Goal: Task Accomplishment & Management: Manage account settings

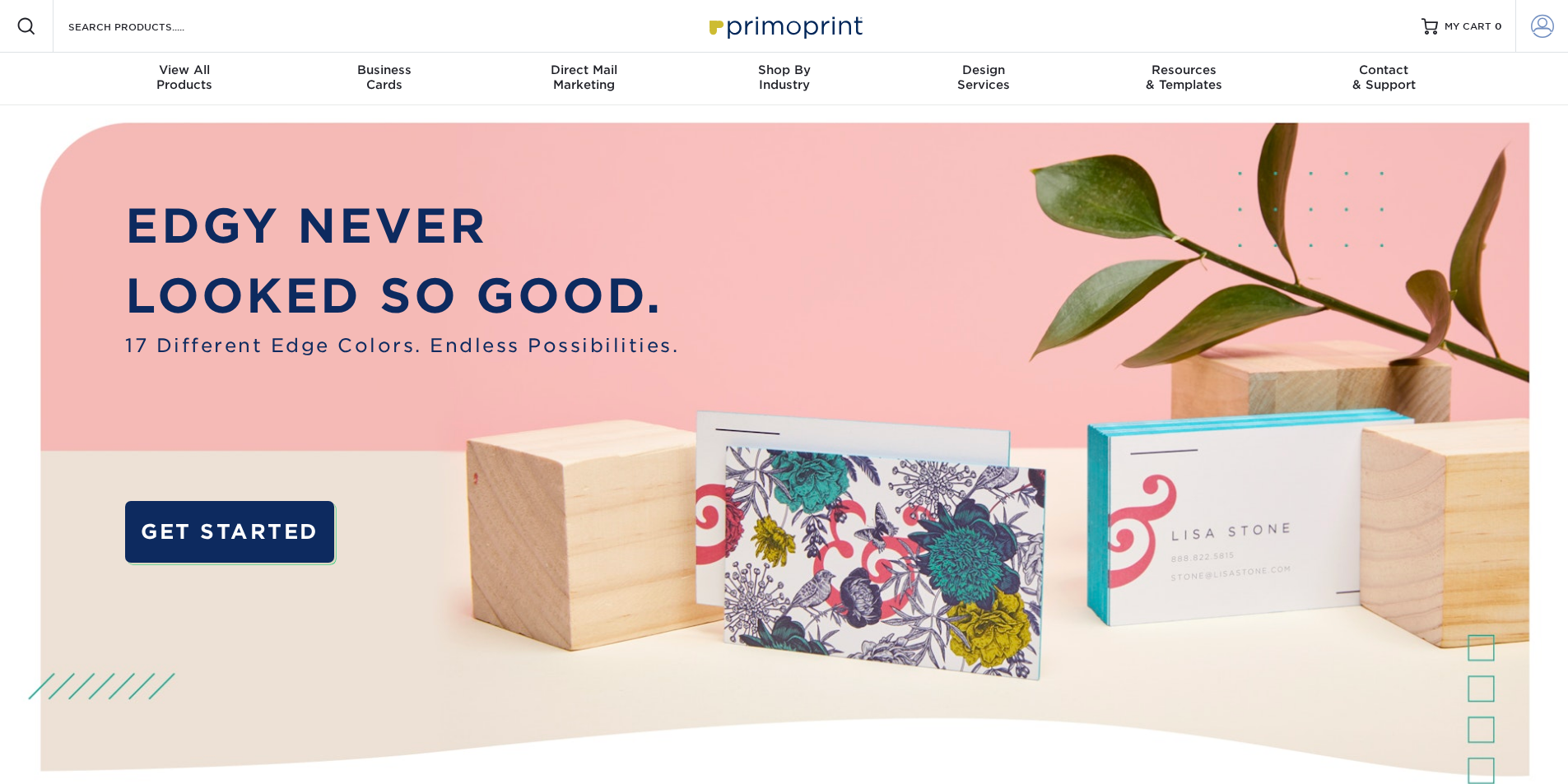
click at [1539, 27] on span at bounding box center [1541, 26] width 23 height 23
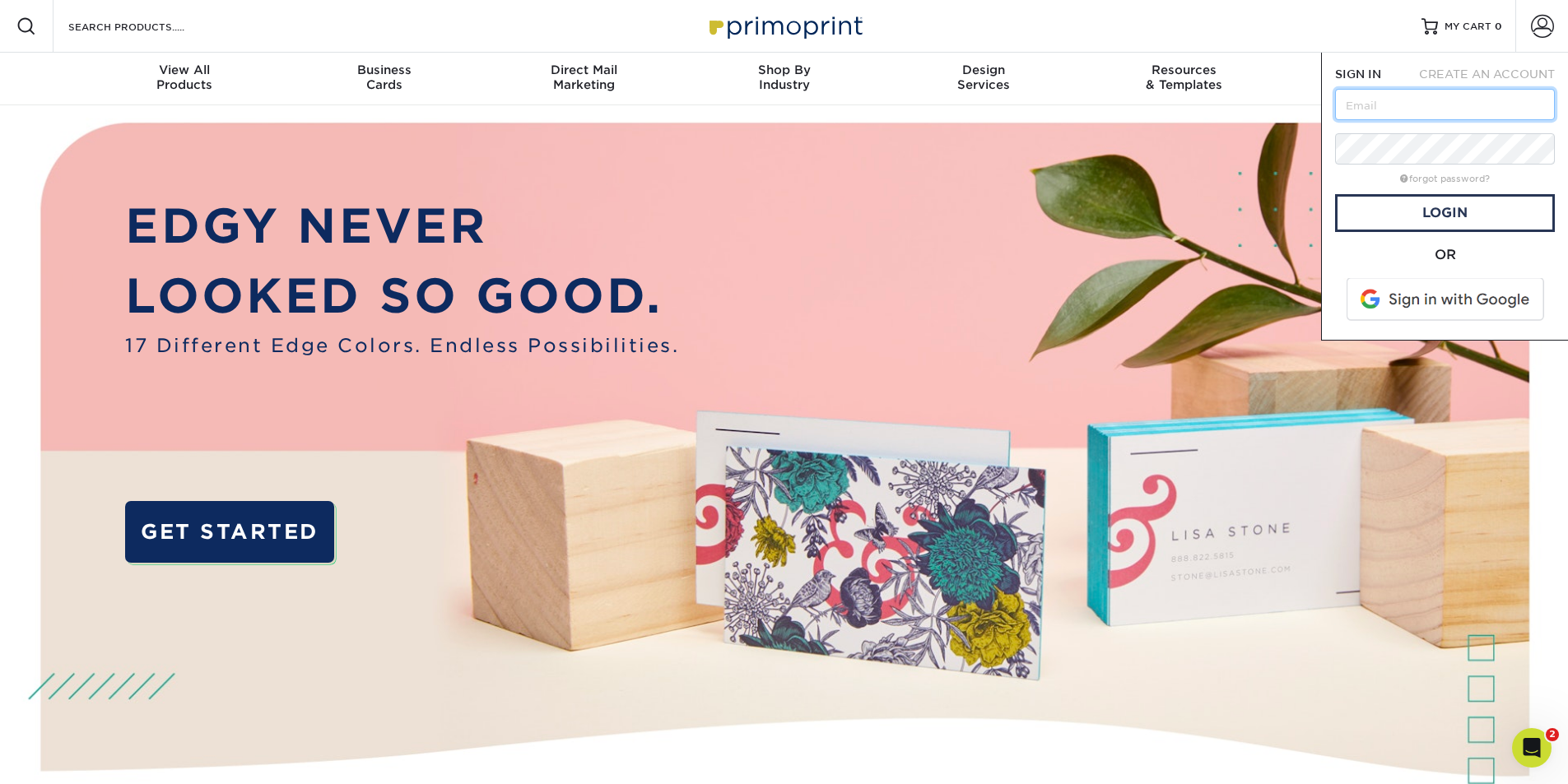
click at [1454, 109] on input "text" at bounding box center [1445, 104] width 220 height 31
type input "[EMAIL_ADDRESS][PERSON_NAME][DOMAIN_NAME]"
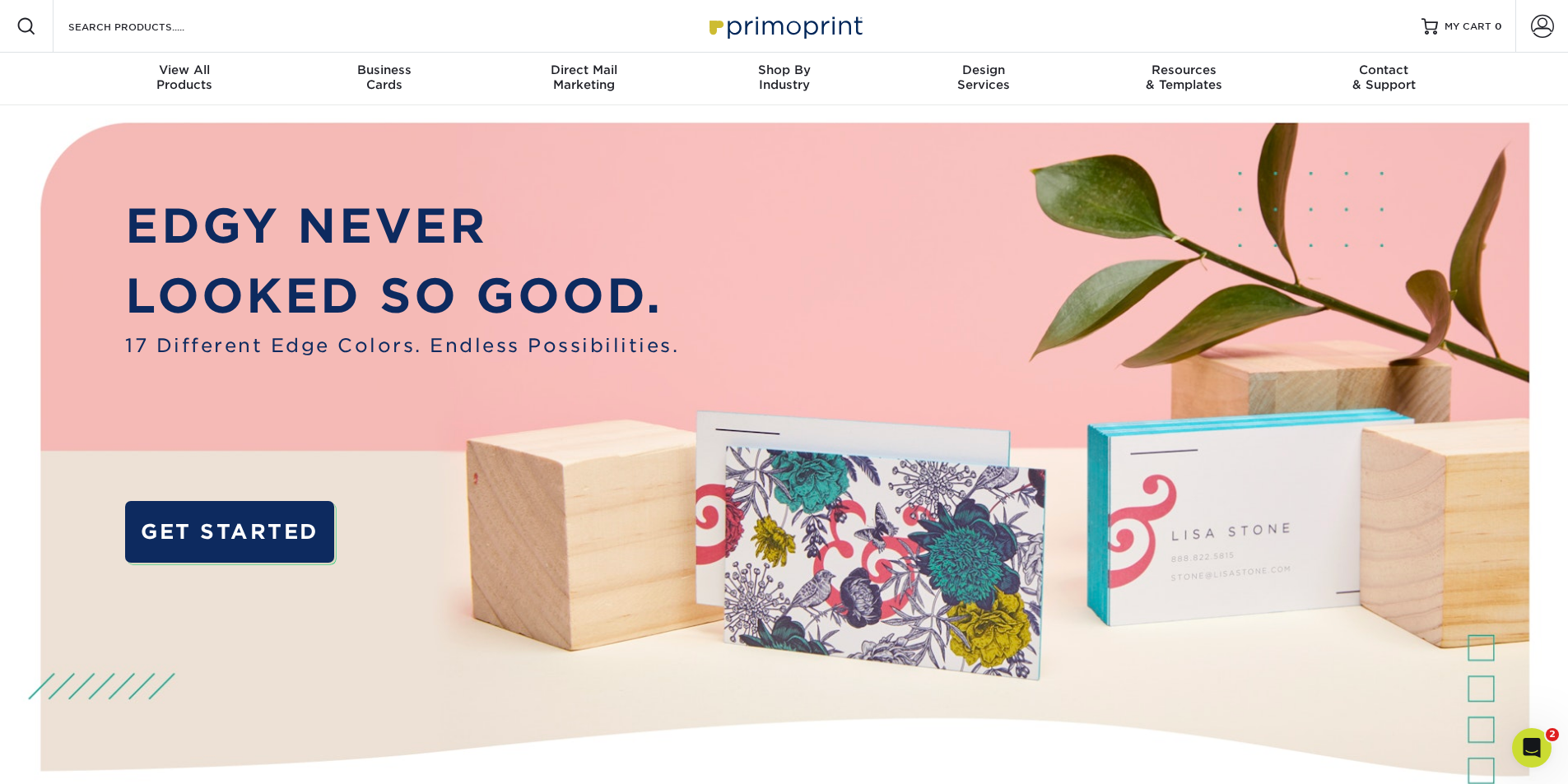
click at [1498, 112] on img at bounding box center [784, 493] width 1552 height 776
click at [1545, 23] on span at bounding box center [1541, 26] width 23 height 23
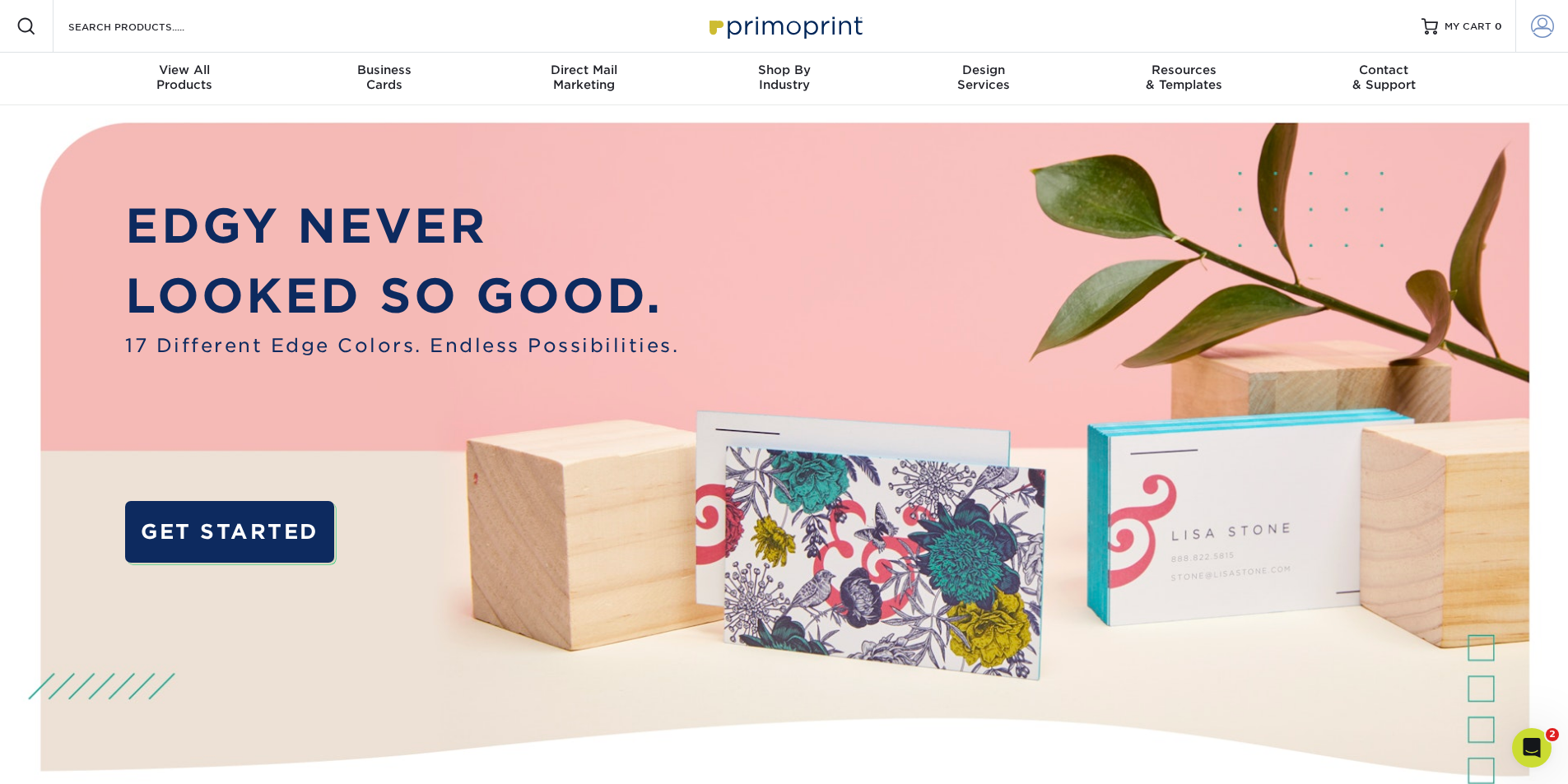
click at [1542, 44] on link "Account" at bounding box center [1541, 26] width 53 height 53
click at [1437, 33] on div at bounding box center [1431, 27] width 17 height 17
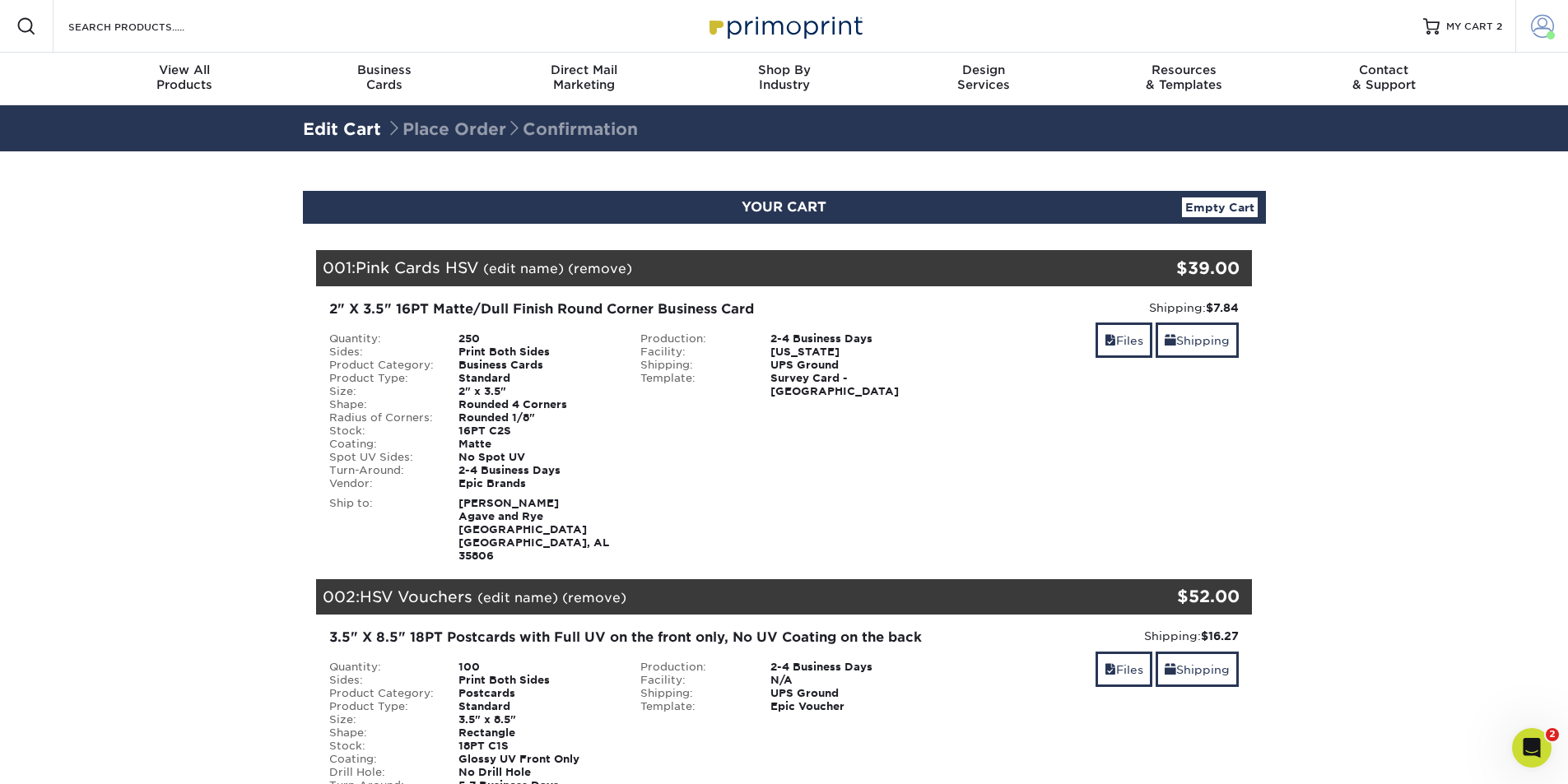
click at [1540, 23] on span at bounding box center [1541, 26] width 23 height 23
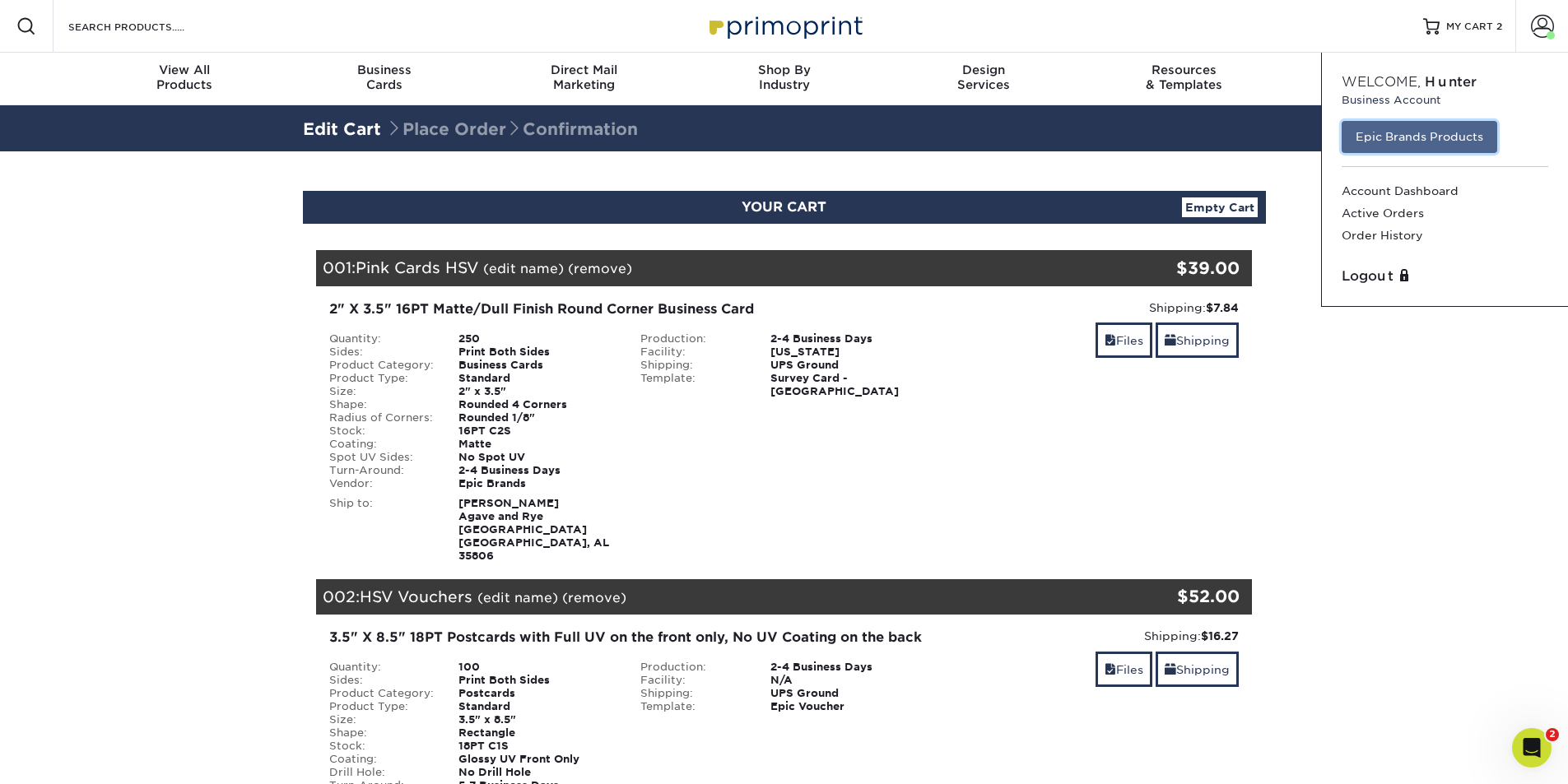
click at [1442, 137] on link "Epic Brands Products" at bounding box center [1420, 136] width 156 height 31
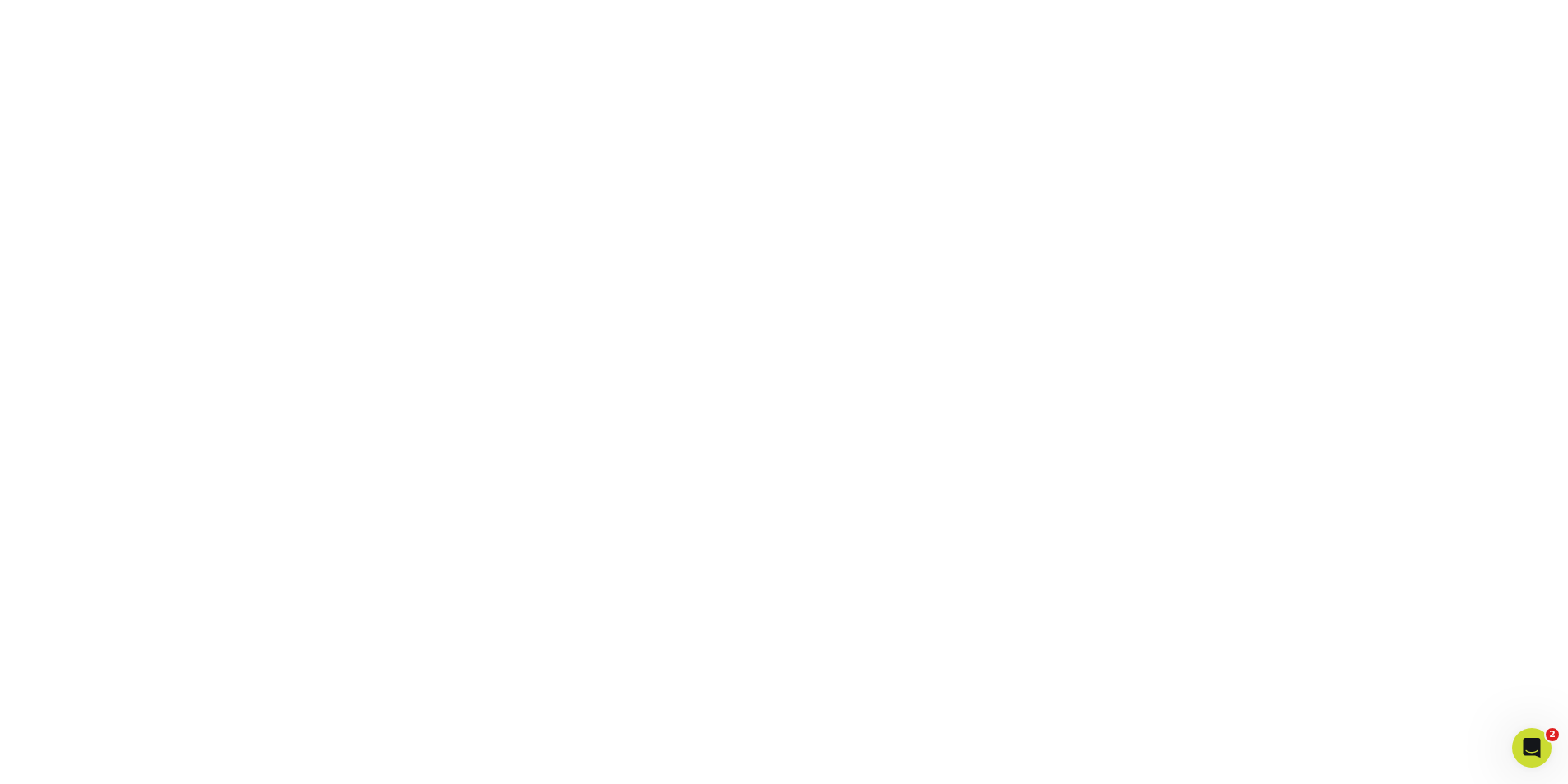
scroll to position [374, 0]
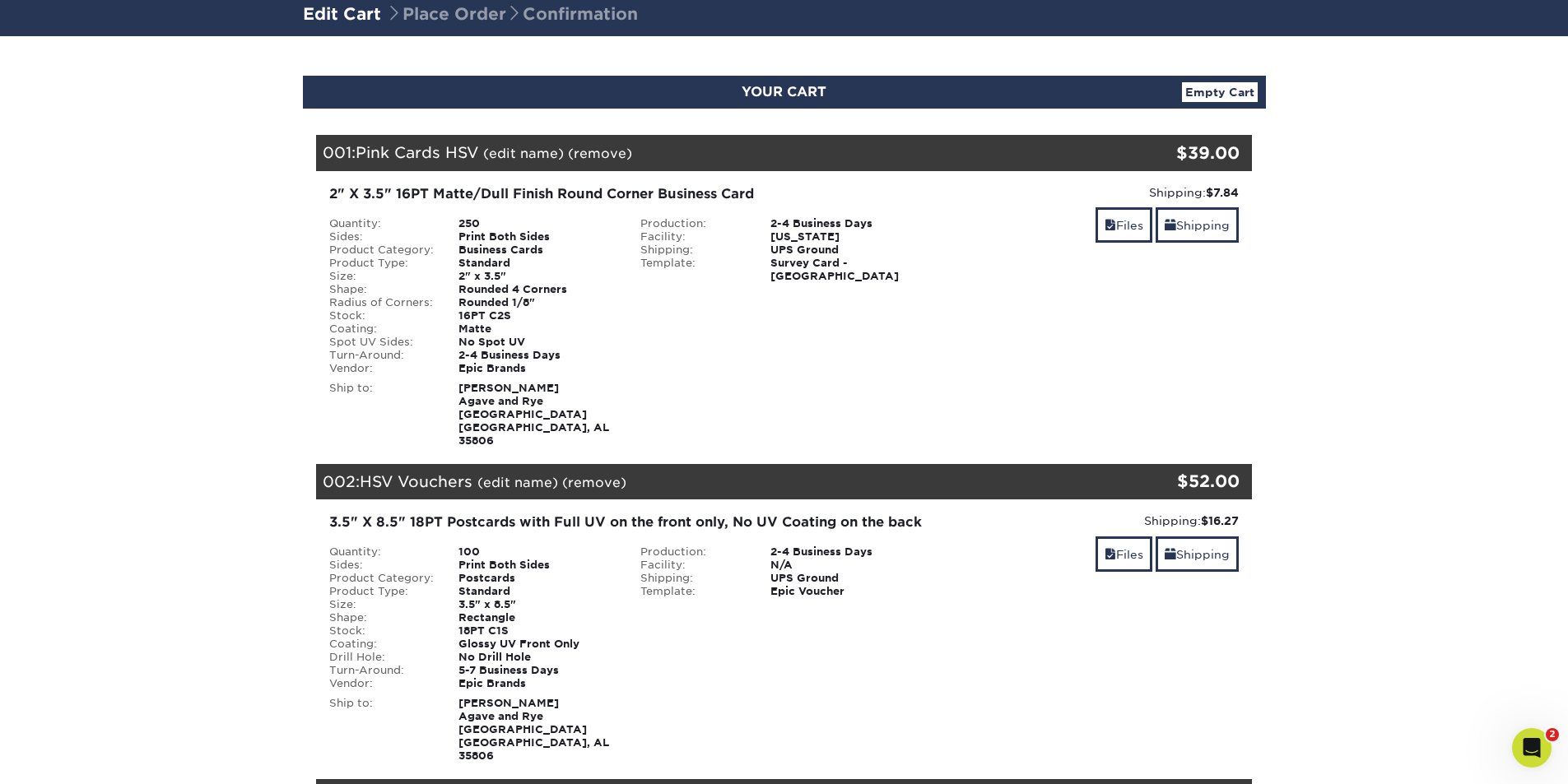
scroll to position [82, 0]
